Goal: Register for event/course

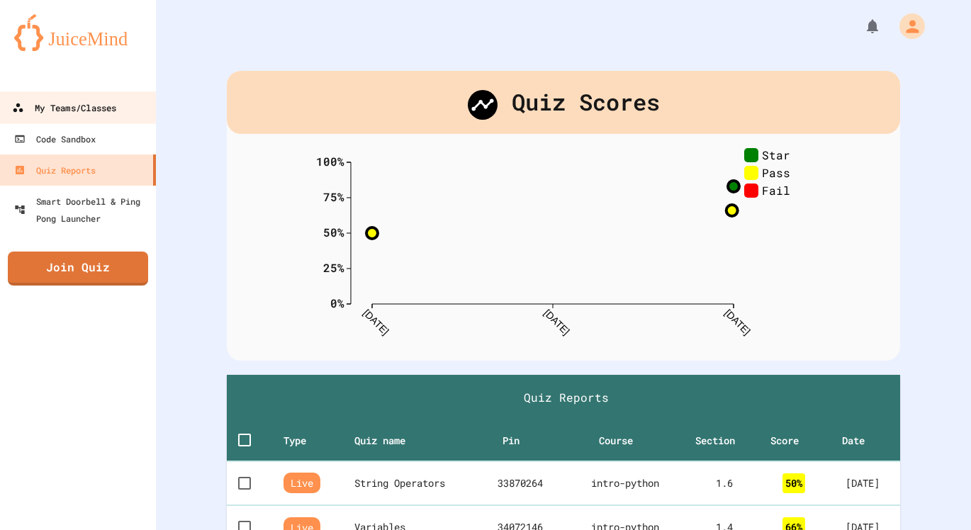
click at [82, 113] on div "My Teams/Classes" at bounding box center [64, 108] width 104 height 18
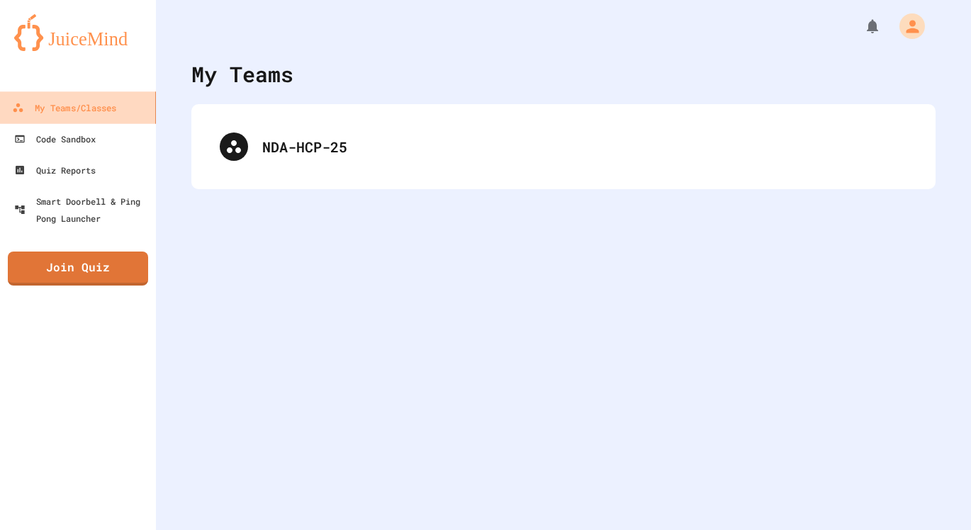
click at [97, 113] on div "My Teams/Classes" at bounding box center [64, 108] width 104 height 18
click at [113, 35] on img at bounding box center [78, 32] width 128 height 37
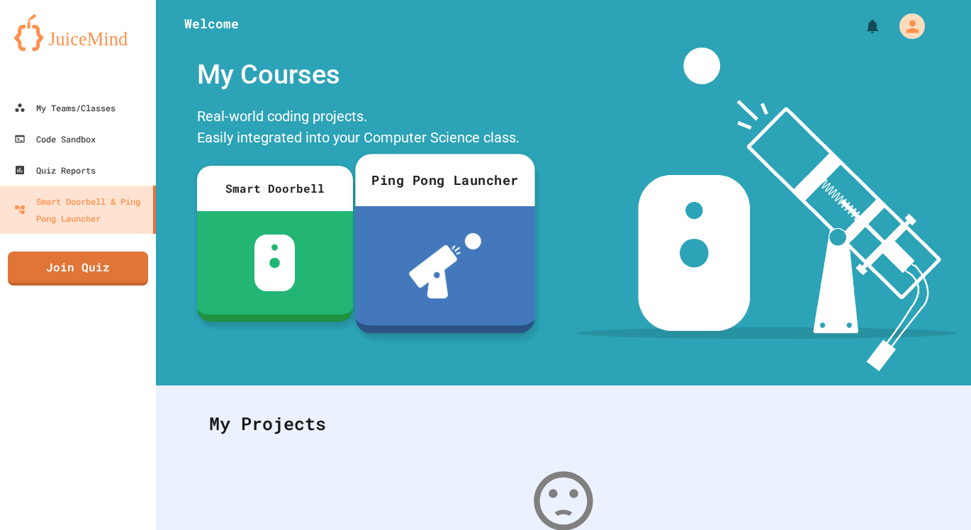
scroll to position [181, 0]
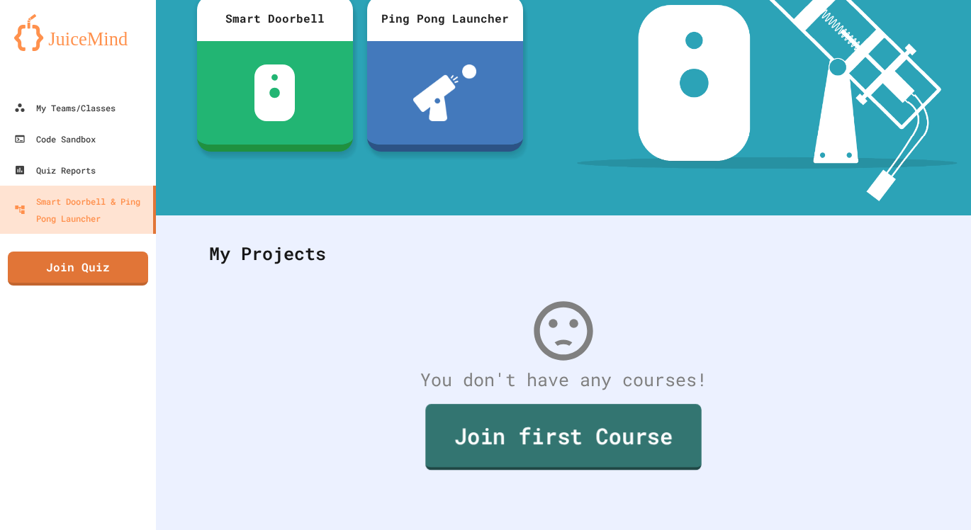
click at [493, 406] on link "Join first Course" at bounding box center [563, 437] width 276 height 66
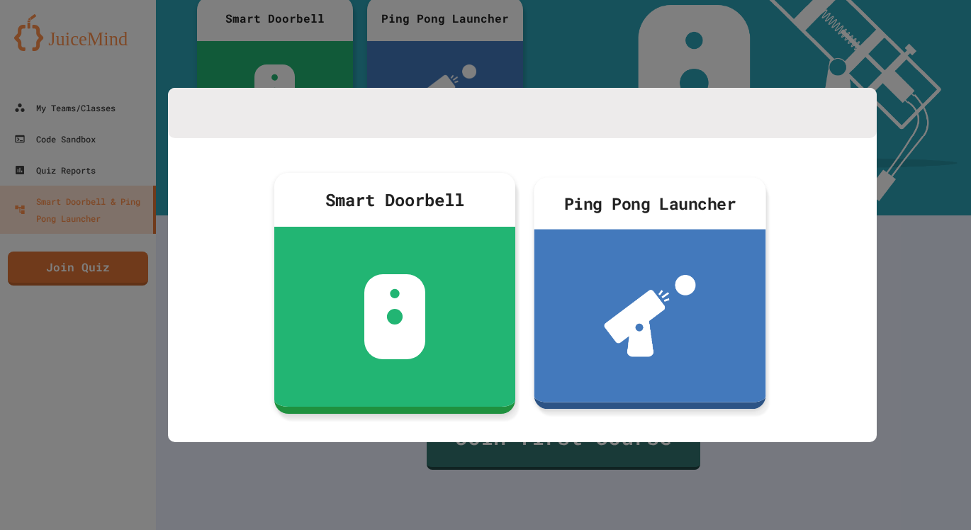
click at [532, 500] on div at bounding box center [485, 265] width 971 height 530
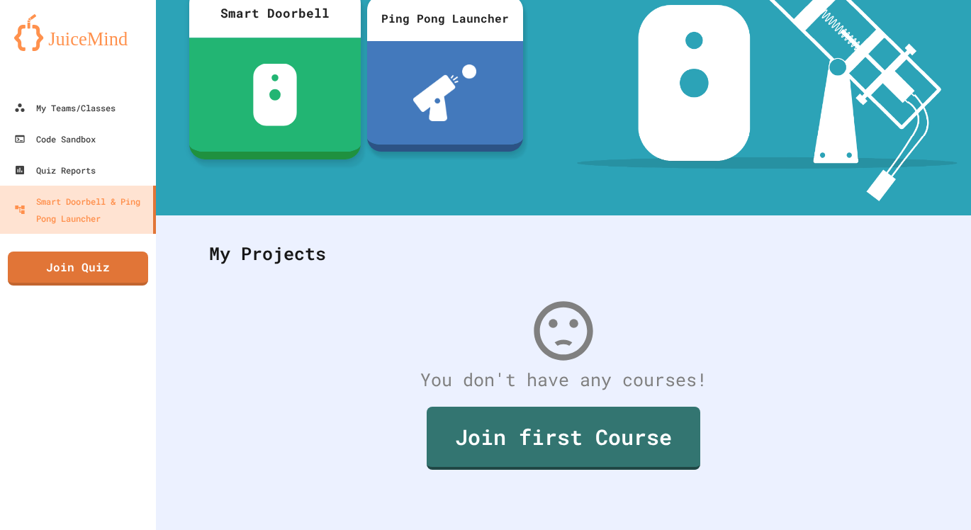
click at [252, 109] on img at bounding box center [274, 95] width 45 height 62
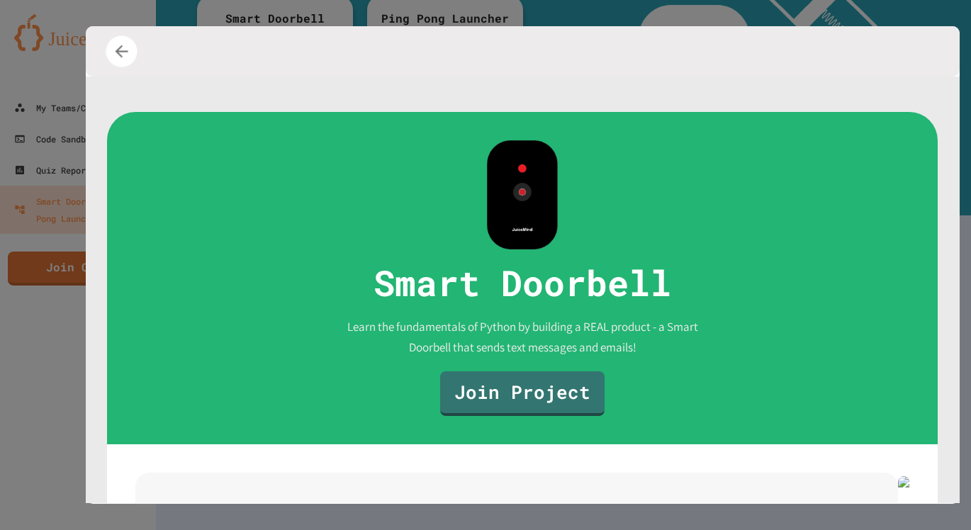
click at [128, 55] on icon "button" at bounding box center [121, 51] width 19 height 19
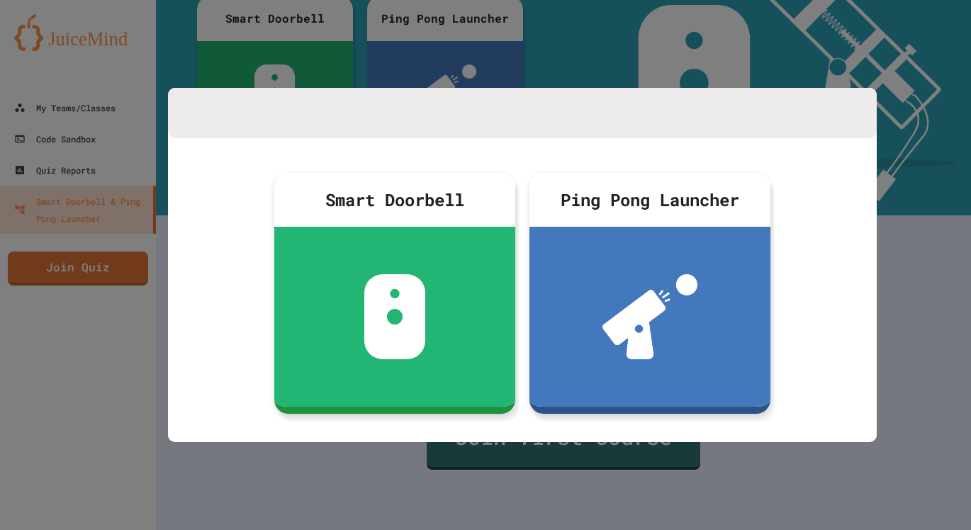
click at [866, 99] on div at bounding box center [522, 113] width 709 height 50
click at [219, 64] on div at bounding box center [485, 265] width 971 height 530
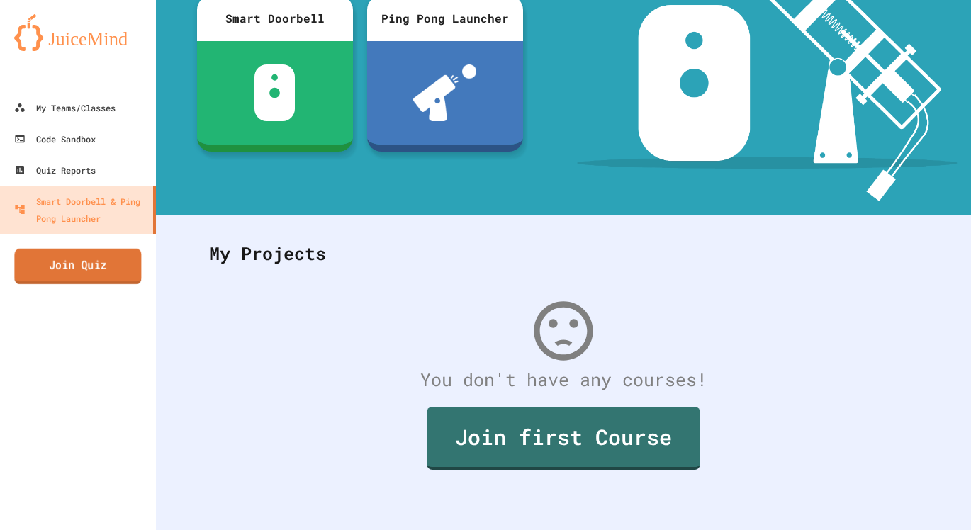
click at [96, 277] on link "Join Quiz" at bounding box center [77, 266] width 127 height 35
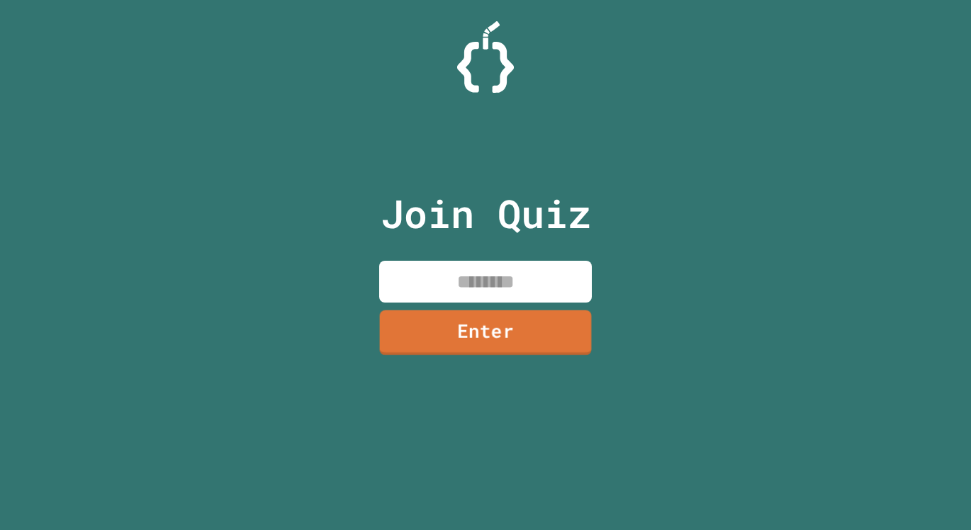
click at [440, 330] on link "Enter" at bounding box center [486, 333] width 212 height 45
